Goal: Transaction & Acquisition: Purchase product/service

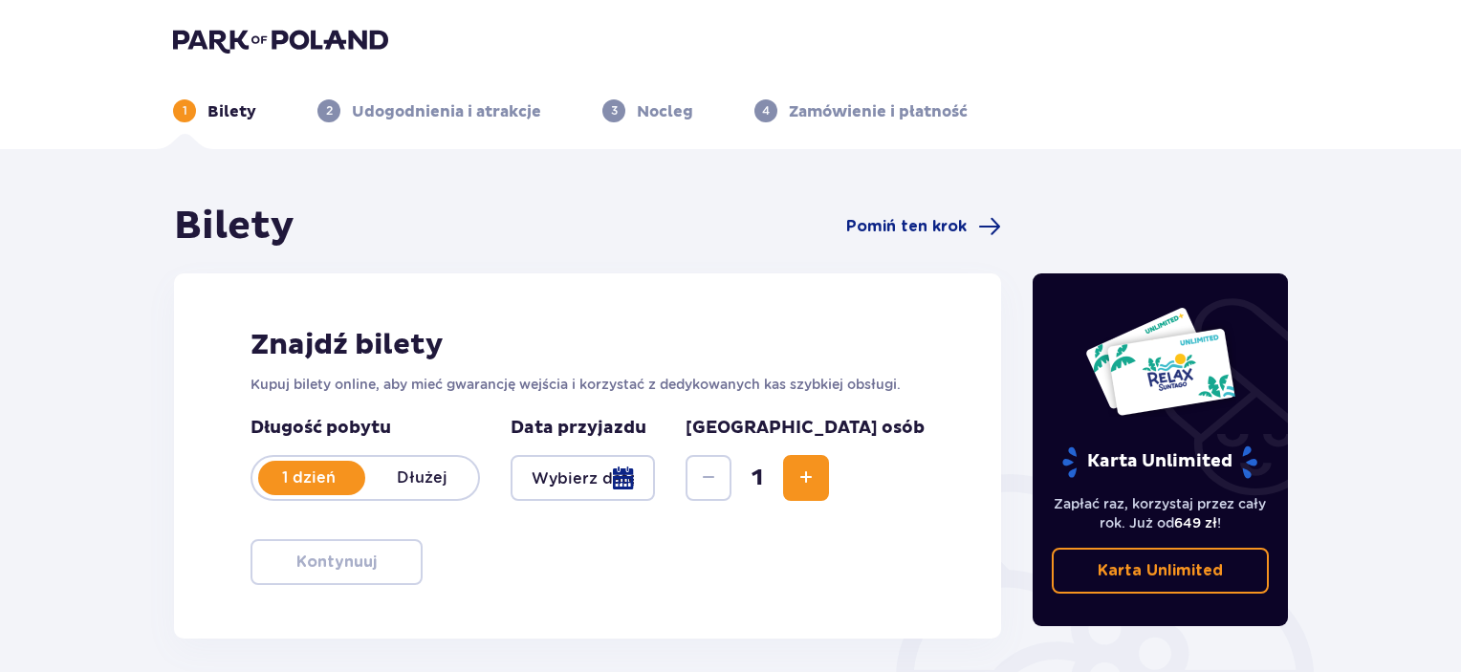
click at [655, 472] on div at bounding box center [583, 478] width 144 height 46
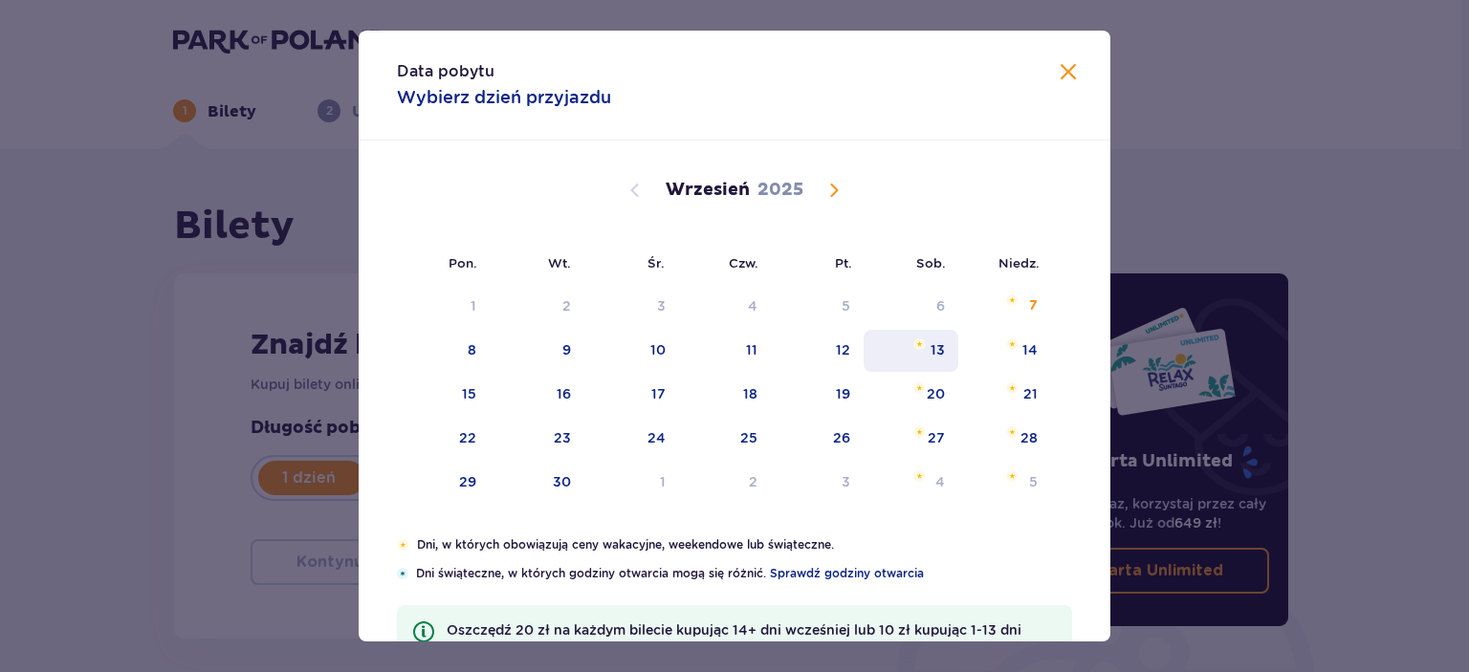
click at [905, 347] on div "13" at bounding box center [911, 351] width 95 height 42
type input "[DATE]"
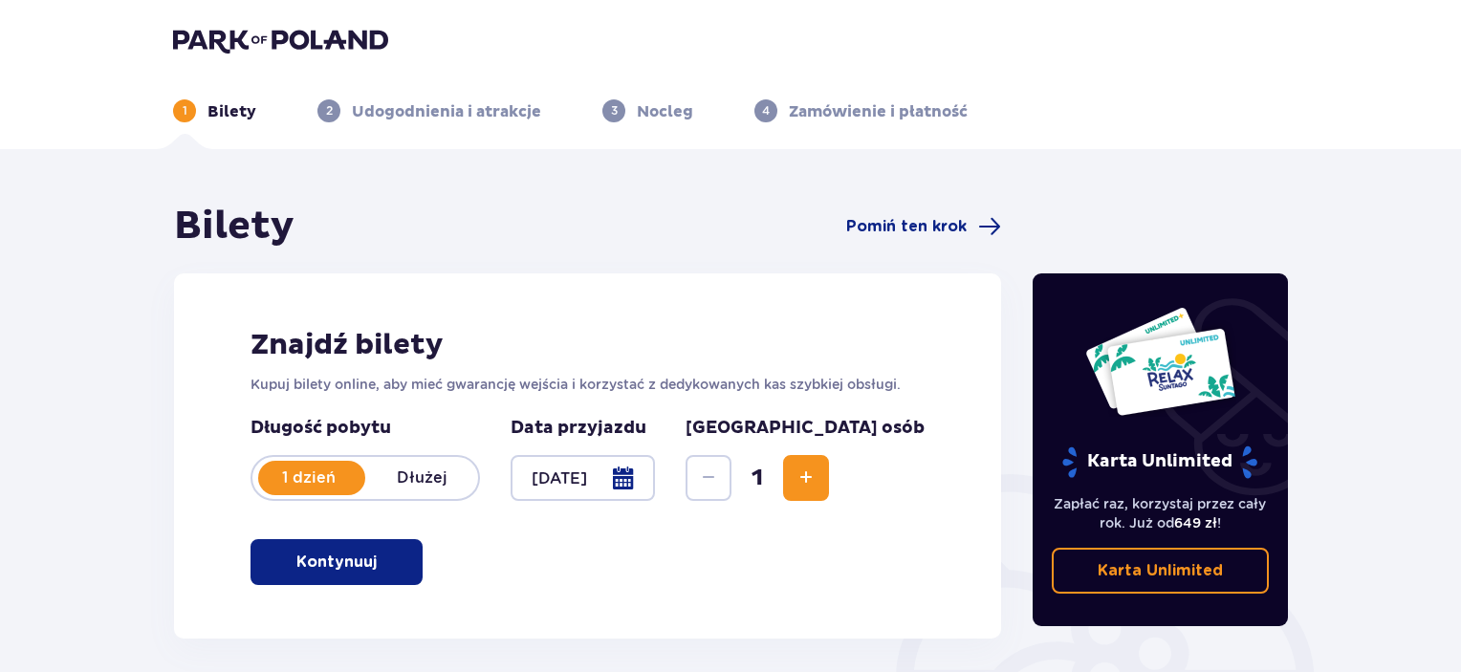
click at [818, 473] on span "Increase" at bounding box center [806, 478] width 23 height 23
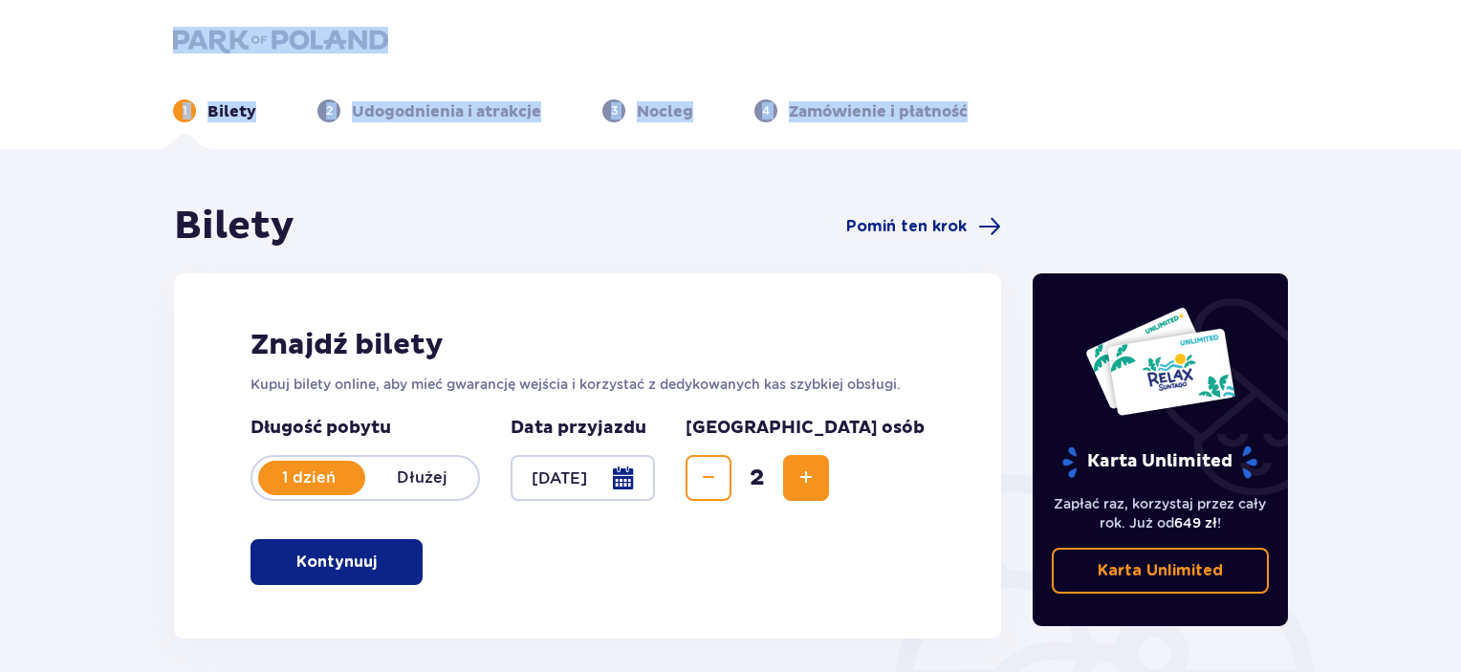
drag, startPoint x: 1460, startPoint y: 44, endPoint x: 1468, endPoint y: 124, distance: 80.7
click at [1460, 124] on html "1 Bilety 2 Udogodnienia i atrakcje 3 Nocleg 4 Zamówienie i płatność Bilety Pomi…" at bounding box center [730, 336] width 1461 height 672
click at [370, 567] on span "button" at bounding box center [380, 562] width 23 height 23
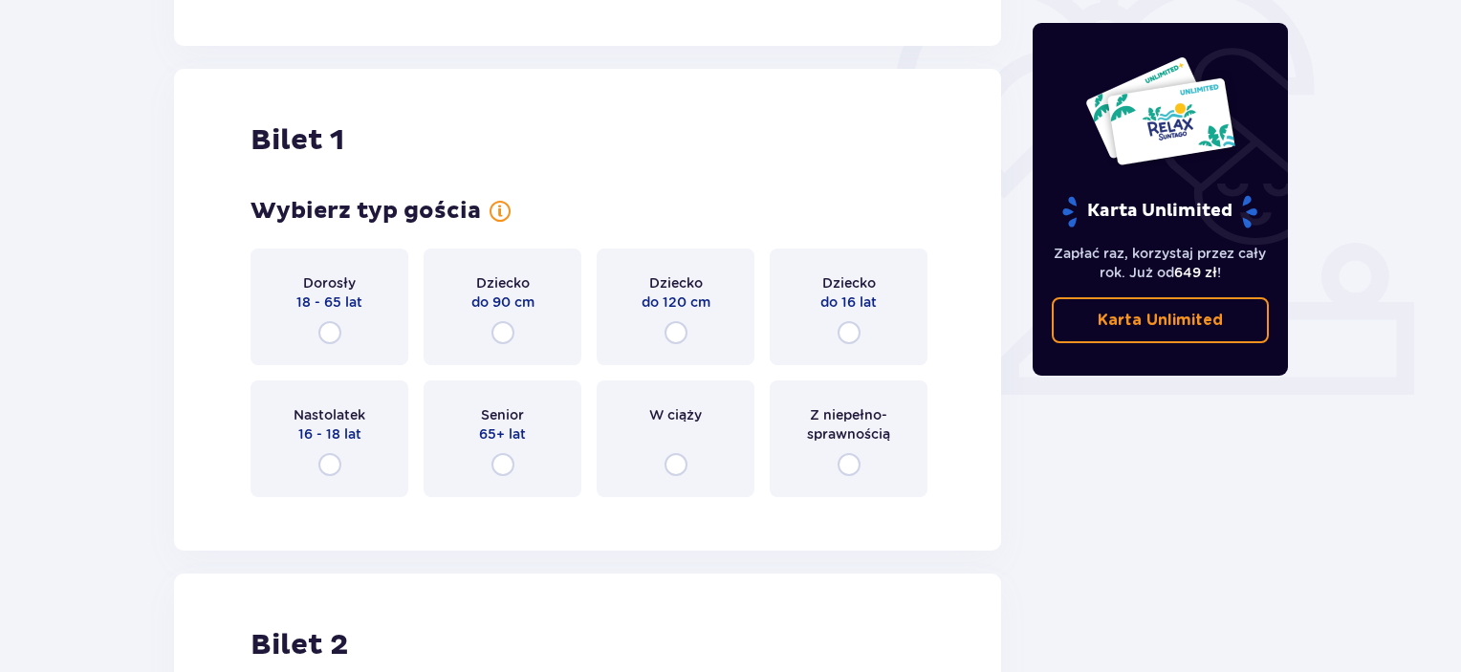
scroll to position [639, 0]
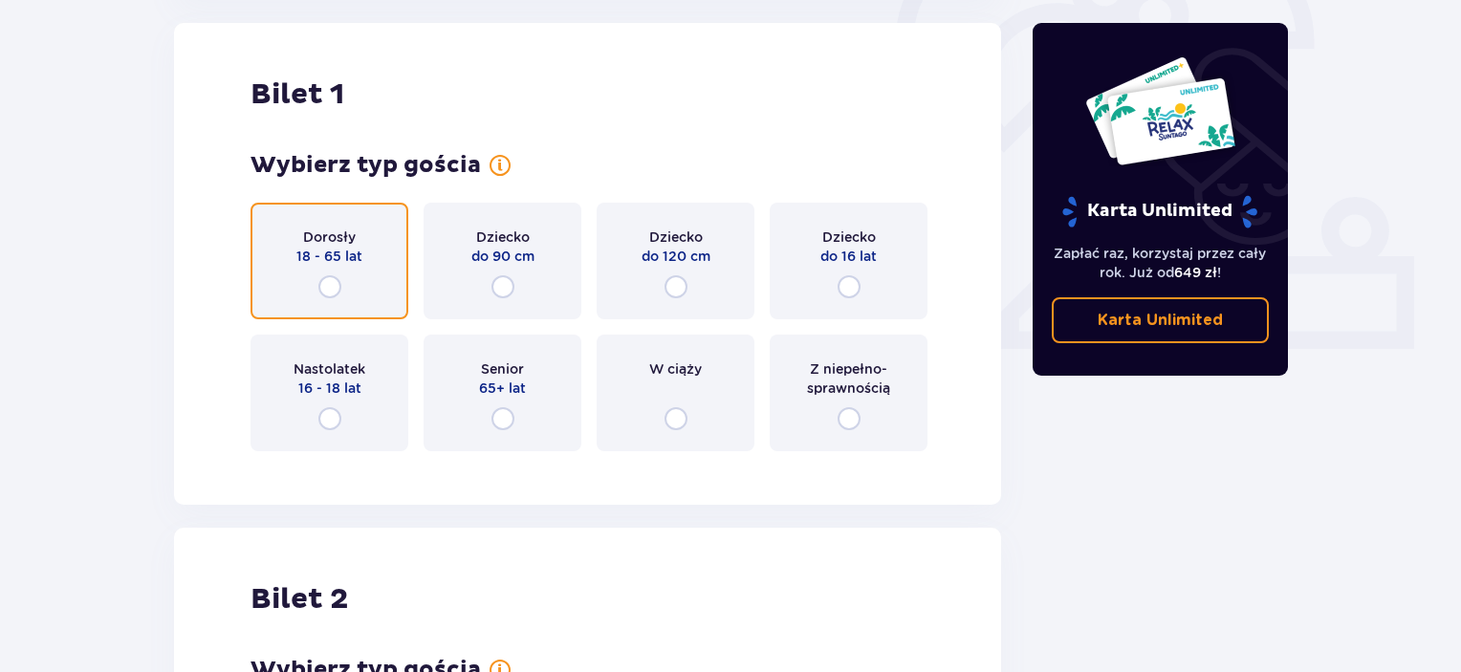
click at [326, 282] on input "radio" at bounding box center [329, 286] width 23 height 23
radio input "true"
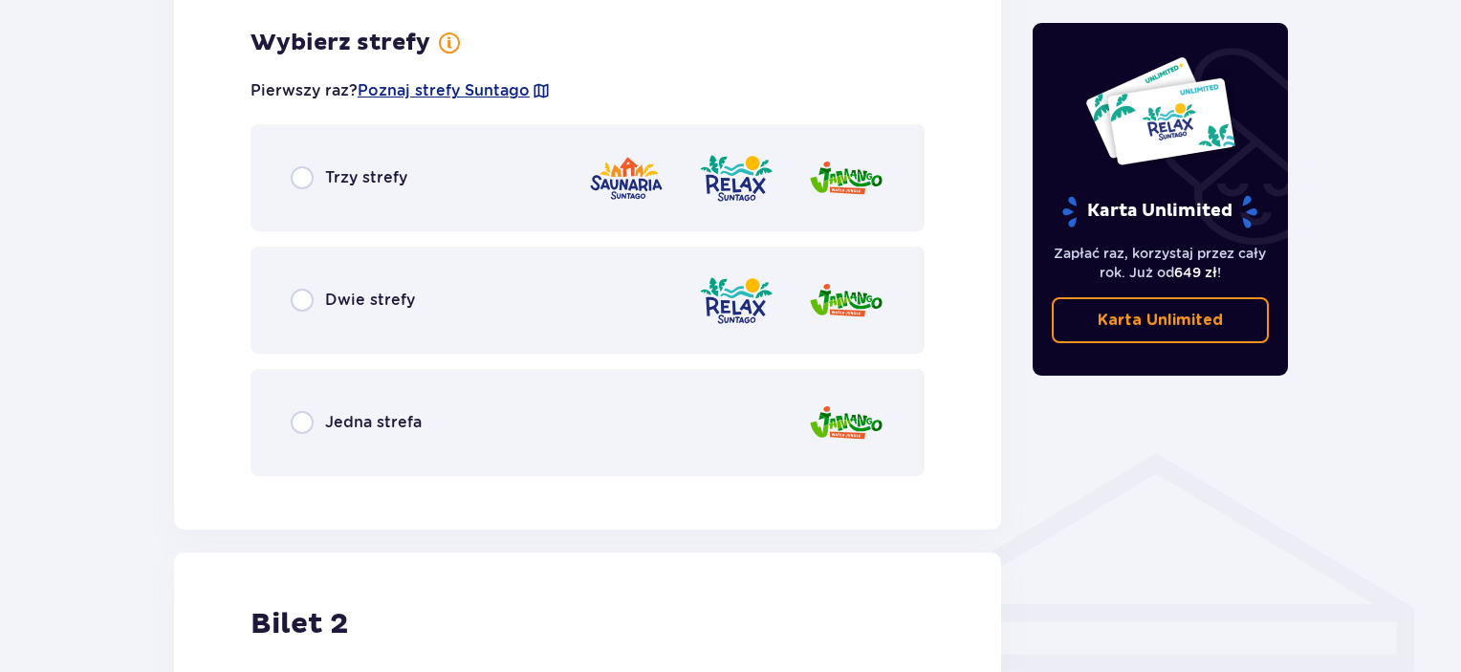
scroll to position [1106, 0]
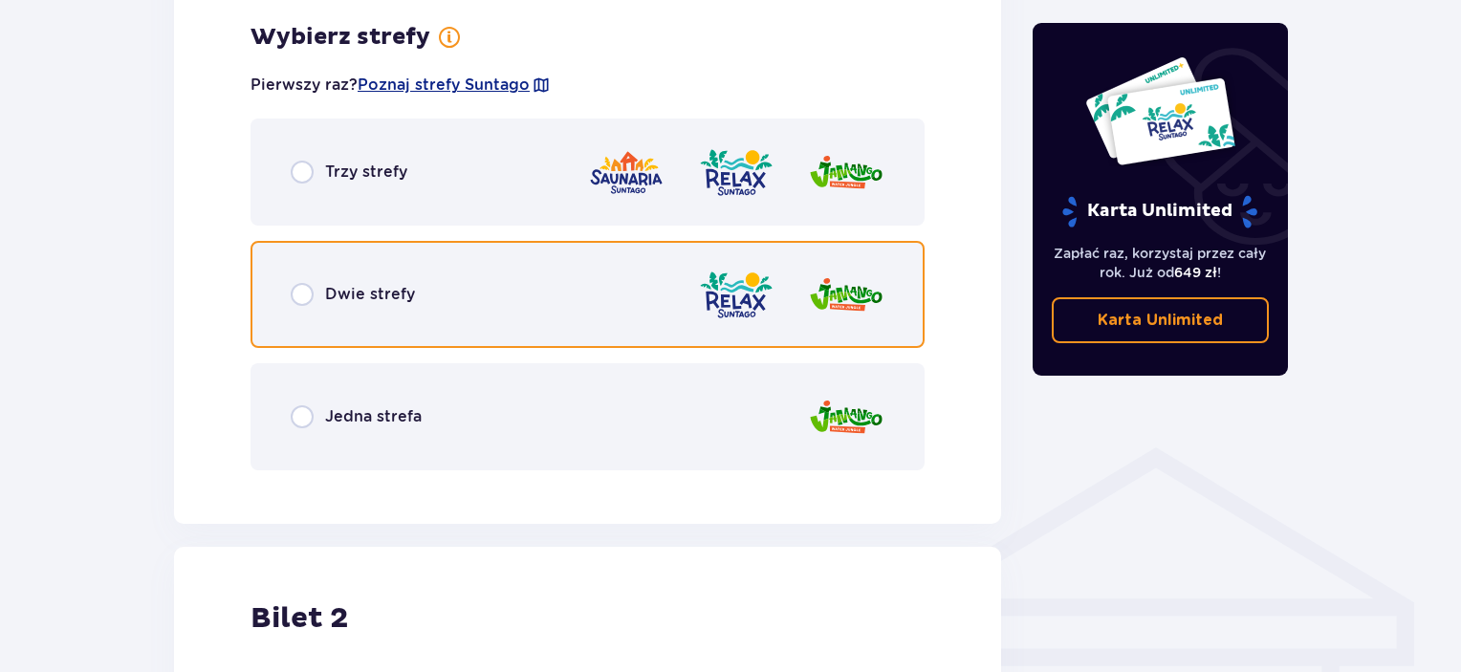
click at [313, 294] on input "radio" at bounding box center [302, 294] width 23 height 23
radio input "true"
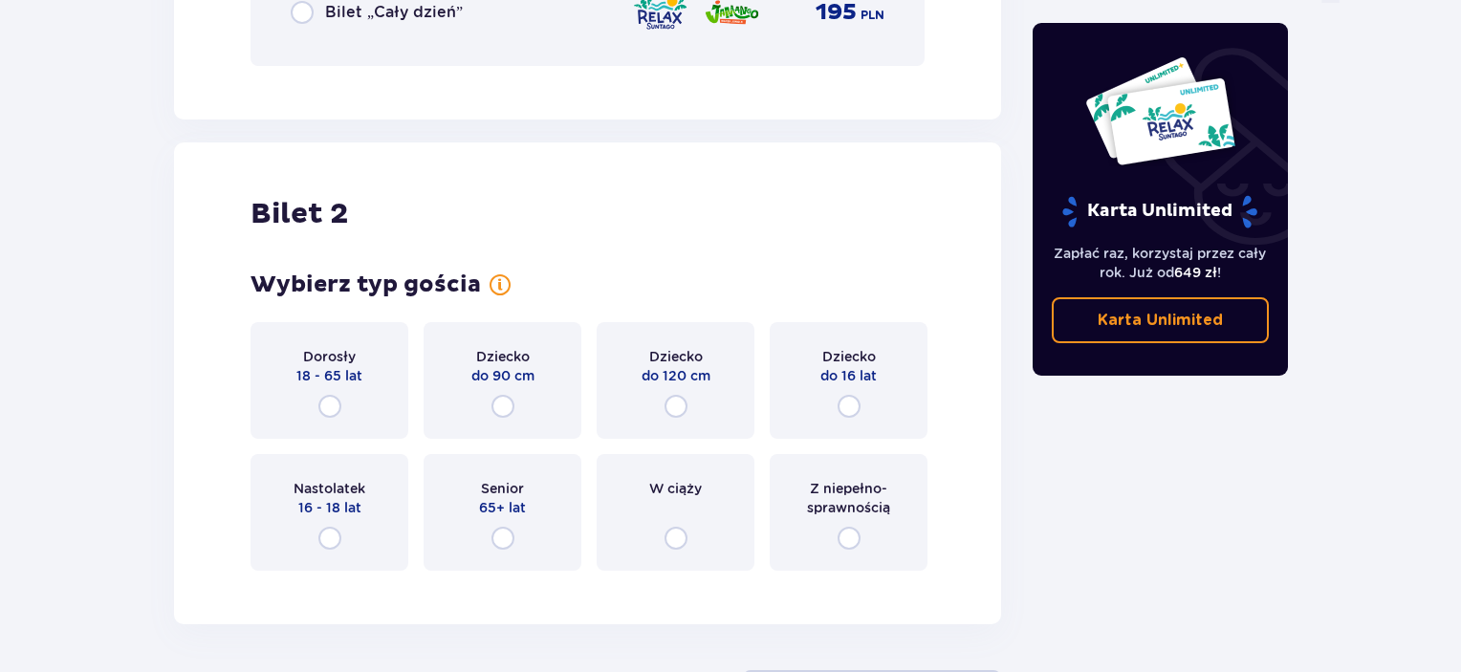
scroll to position [2063, 0]
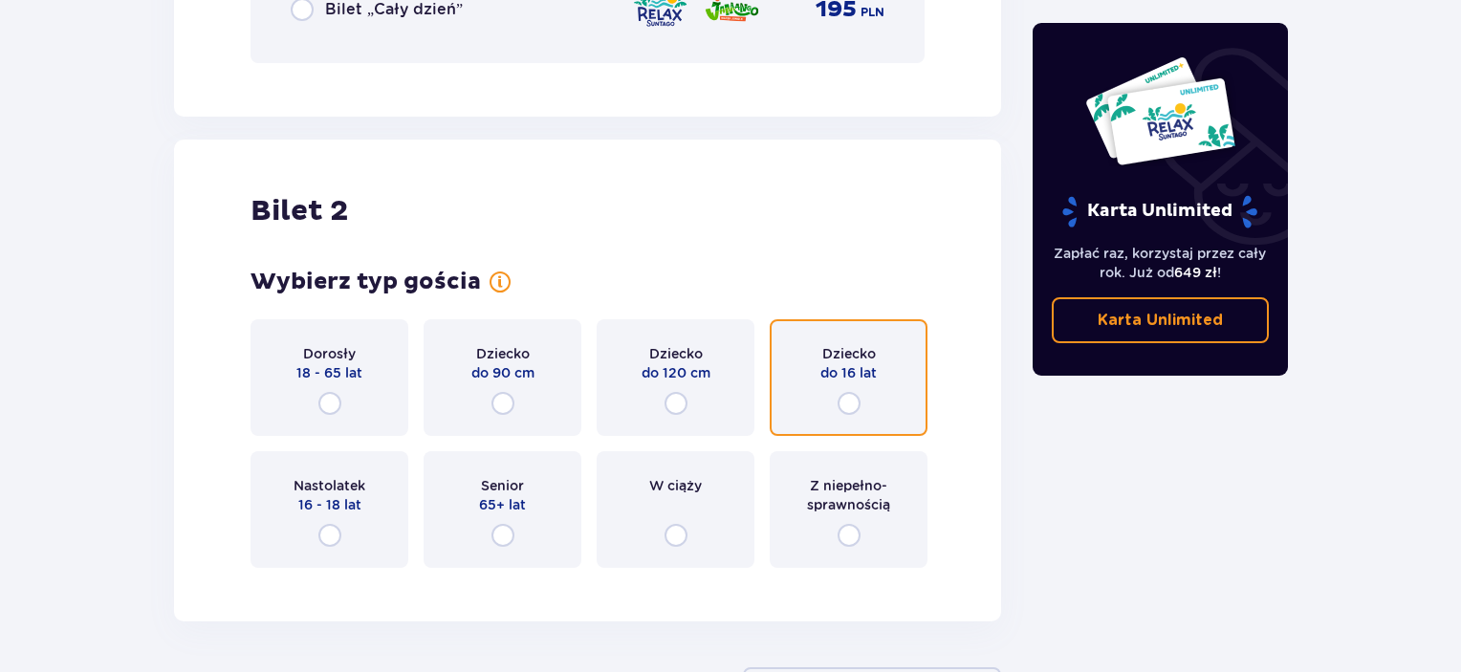
click at [841, 399] on input "radio" at bounding box center [849, 403] width 23 height 23
radio input "true"
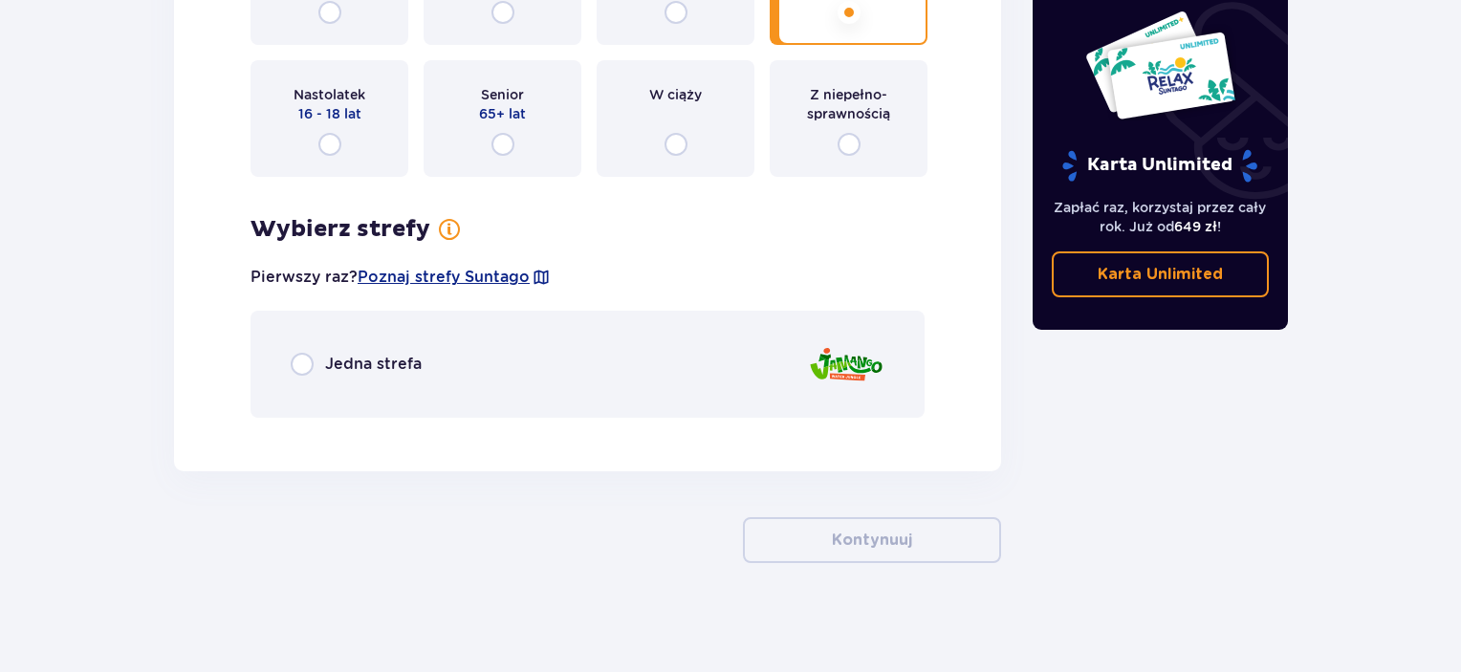
scroll to position [2459, 0]
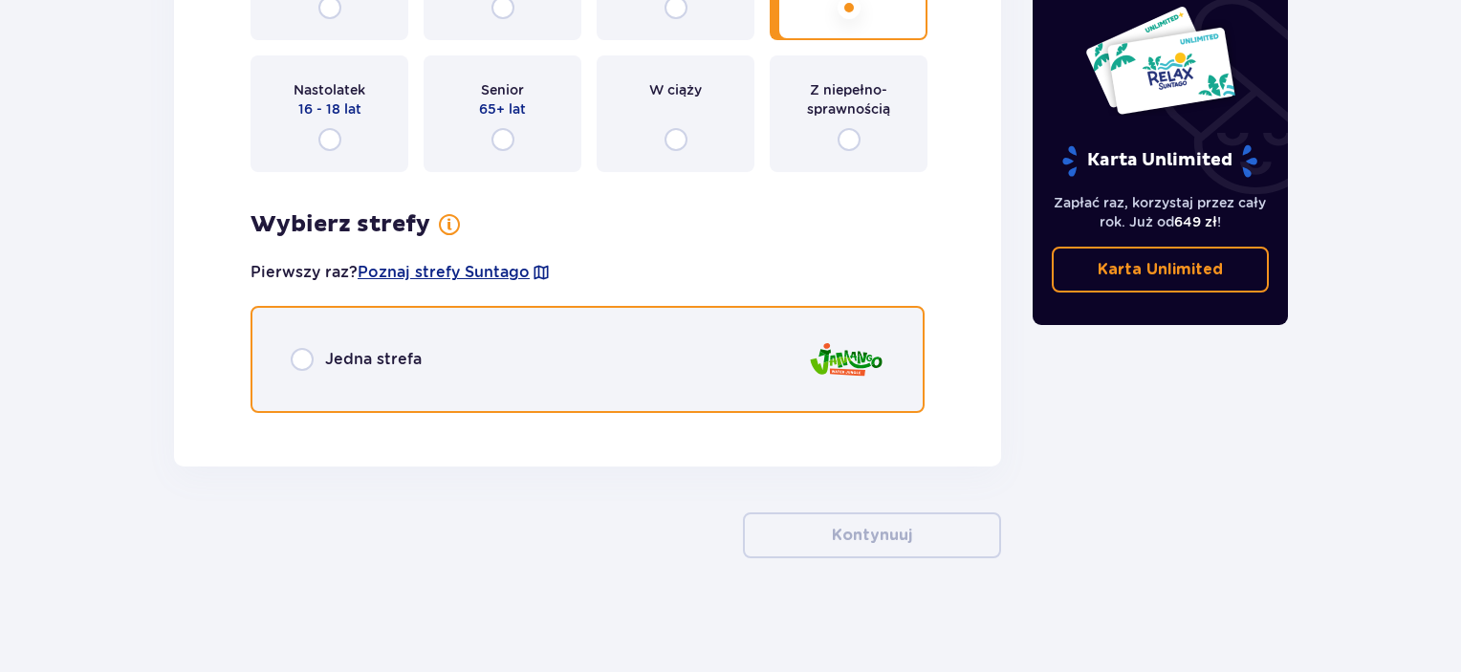
click at [291, 355] on input "radio" at bounding box center [302, 359] width 23 height 23
radio input "true"
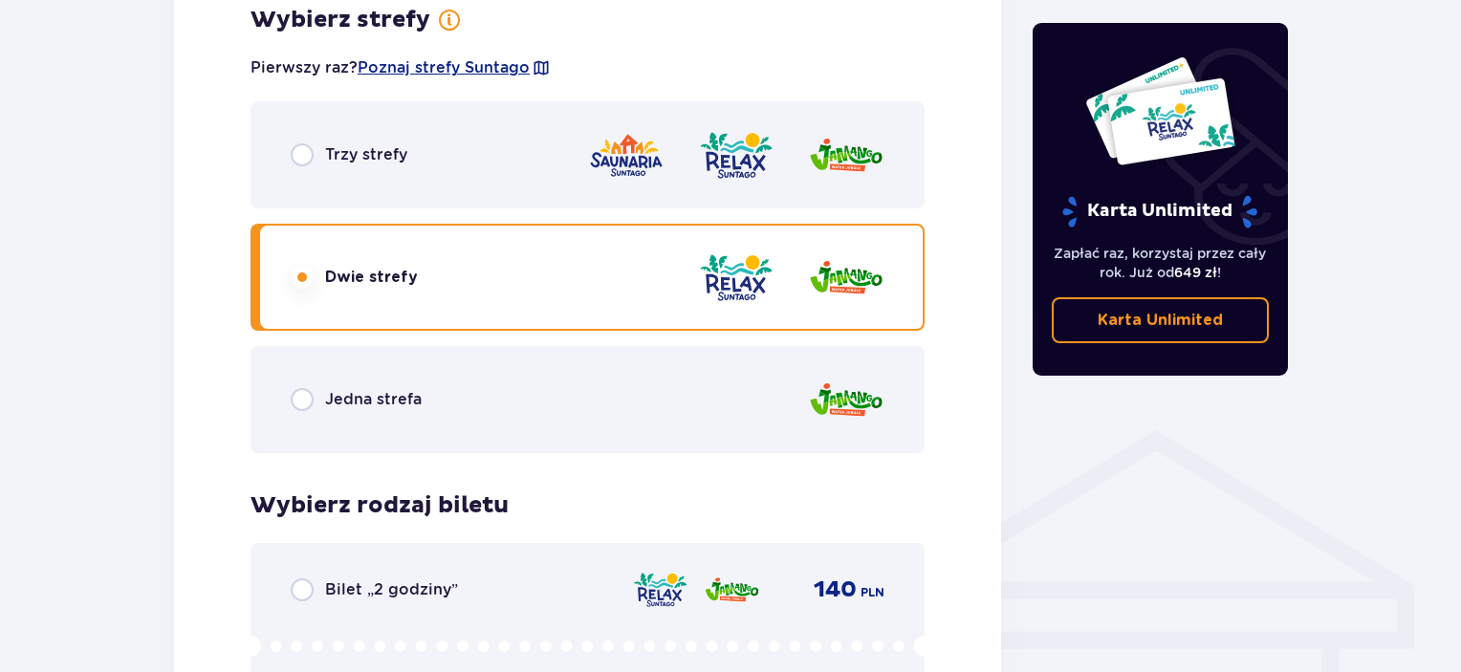
scroll to position [1135, 0]
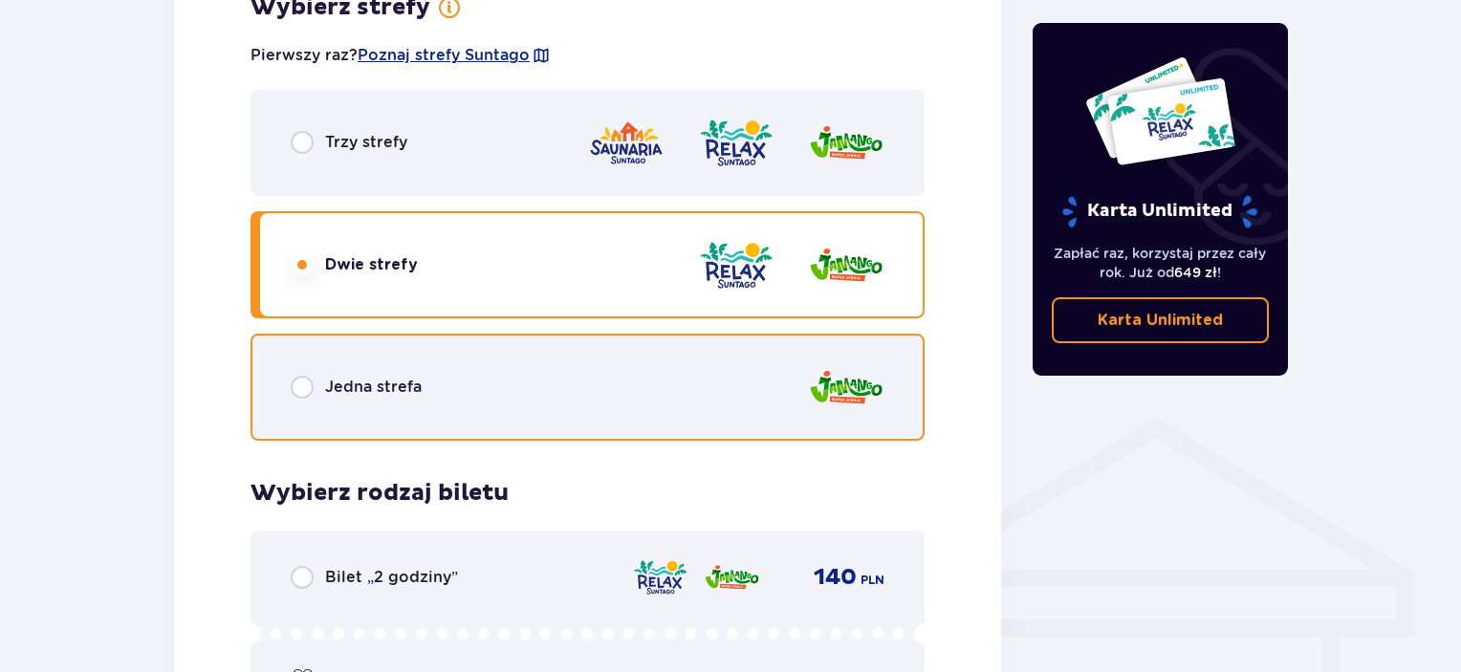
click at [300, 385] on input "radio" at bounding box center [302, 387] width 23 height 23
radio input "true"
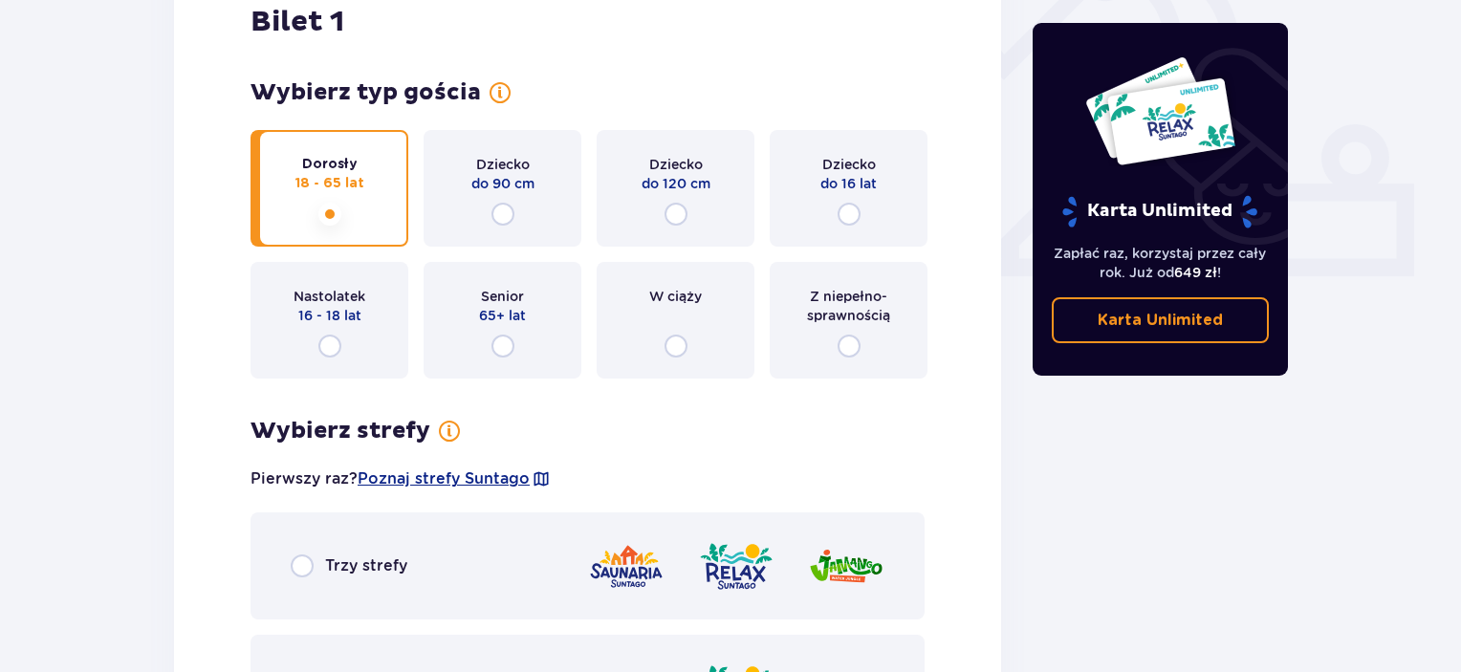
scroll to position [745, 0]
